Goal: Task Accomplishment & Management: Manage account settings

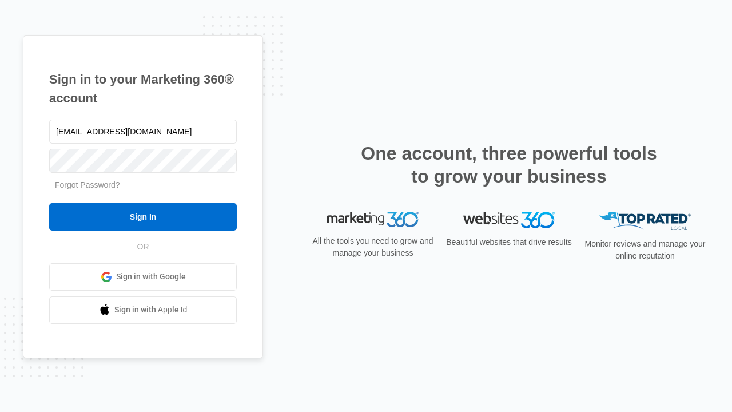
type input "dankie614@gmail.com"
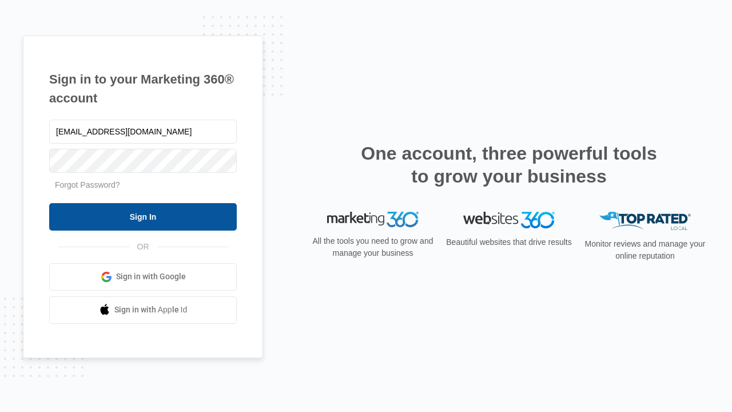
click at [143, 216] on input "Sign In" at bounding box center [143, 216] width 188 height 27
